Goal: Find contact information: Find contact information

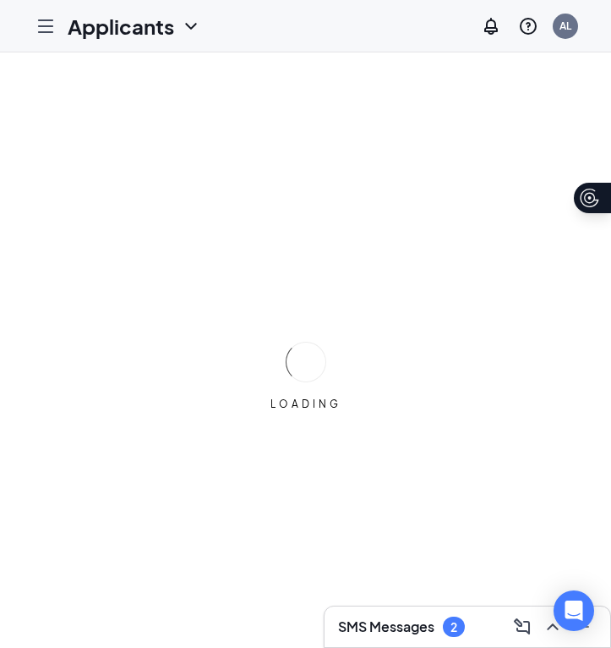
click at [47, 22] on icon "Hamburger" at bounding box center [46, 26] width 20 height 20
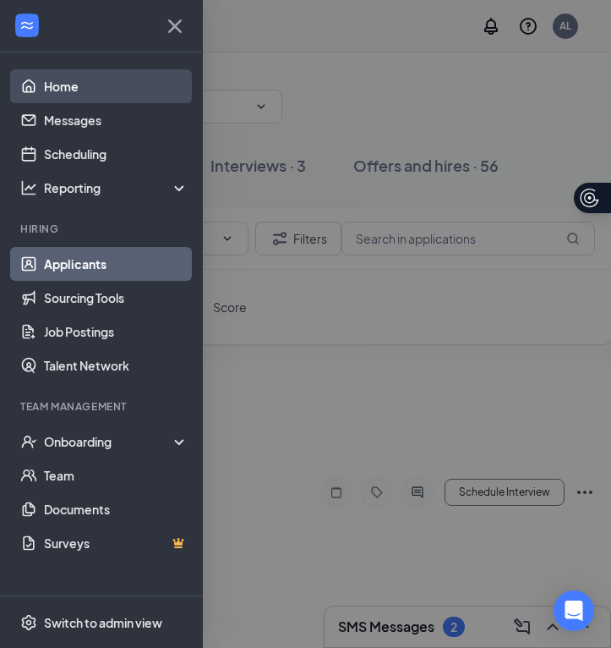
click at [58, 91] on link "Home" at bounding box center [116, 86] width 145 height 34
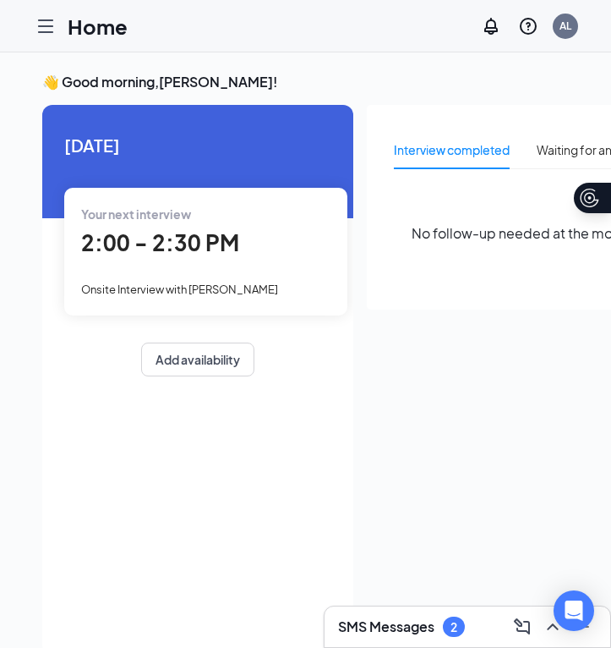
click at [208, 289] on span "Onsite Interview with [PERSON_NAME]" at bounding box center [179, 289] width 197 height 14
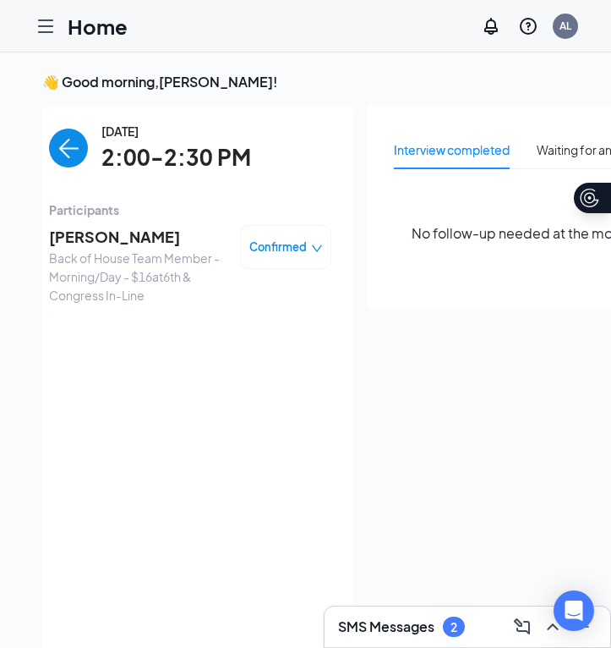
scroll to position [7, 0]
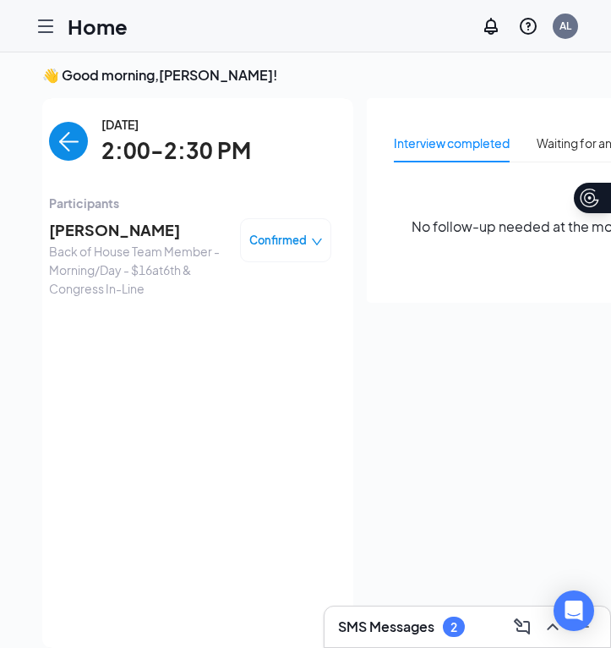
click at [129, 228] on span "[PERSON_NAME]" at bounding box center [138, 230] width 178 height 24
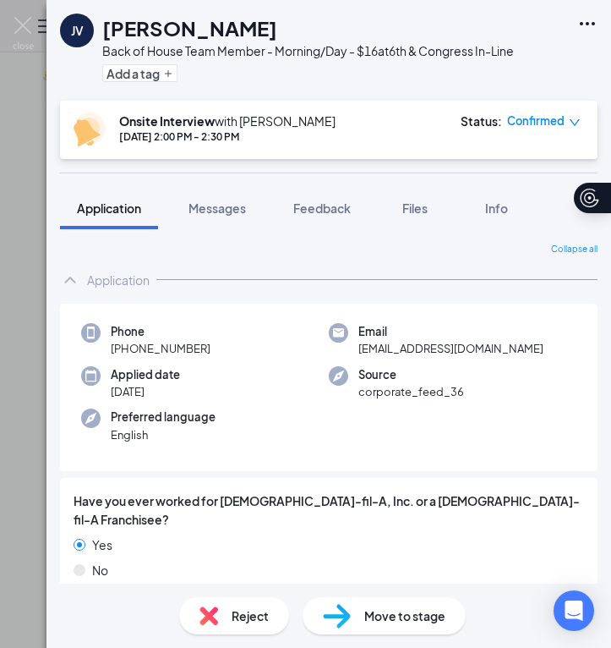
drag, startPoint x: 209, startPoint y: 357, endPoint x: 107, endPoint y: 353, distance: 102.4
click at [107, 353] on div "Phone [PHONE_NUMBER]" at bounding box center [205, 340] width 248 height 35
copy span "[PHONE_NUMBER]"
